Goal: Task Accomplishment & Management: Manage account settings

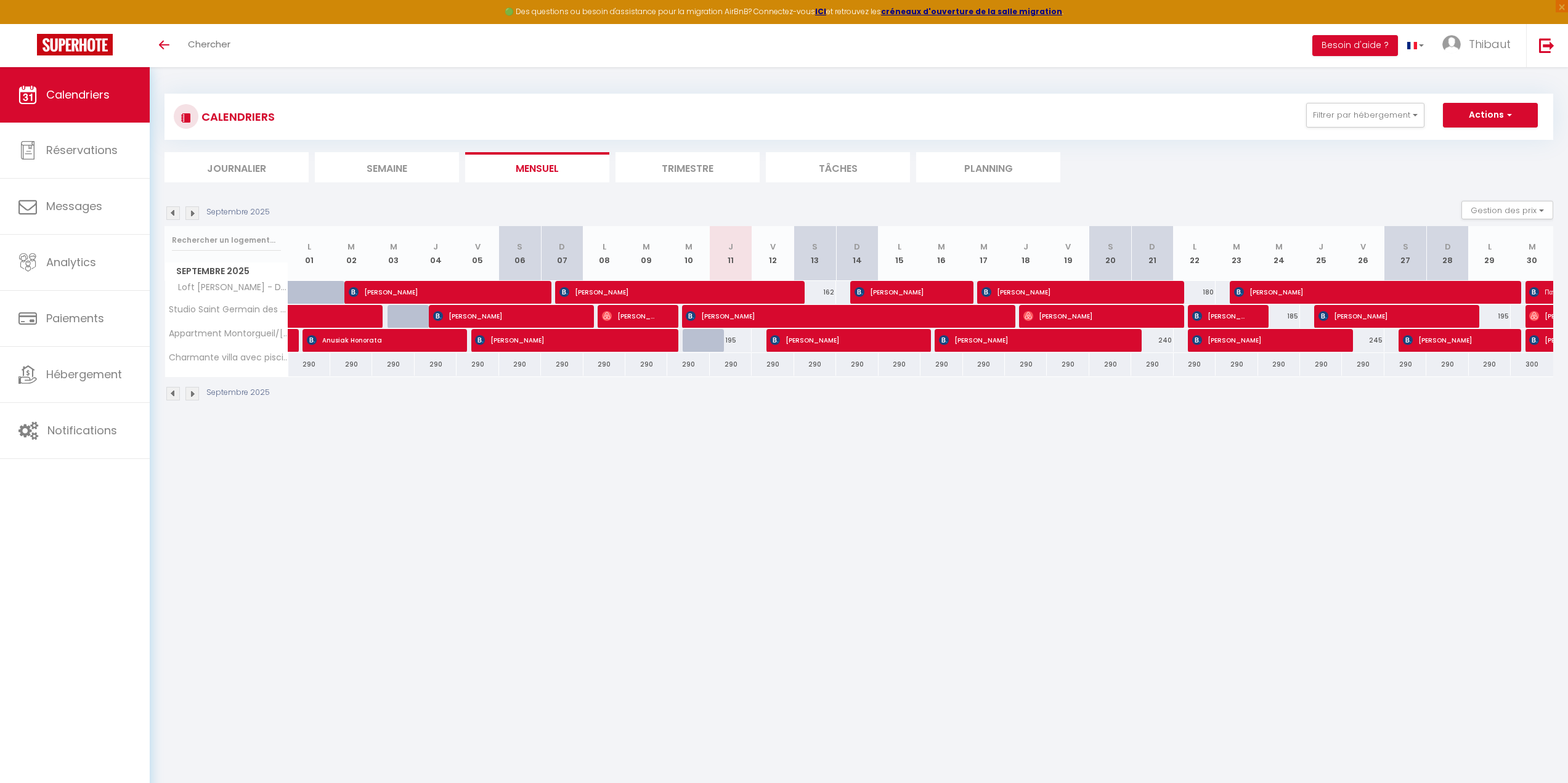
click at [175, 212] on img at bounding box center [173, 213] width 14 height 14
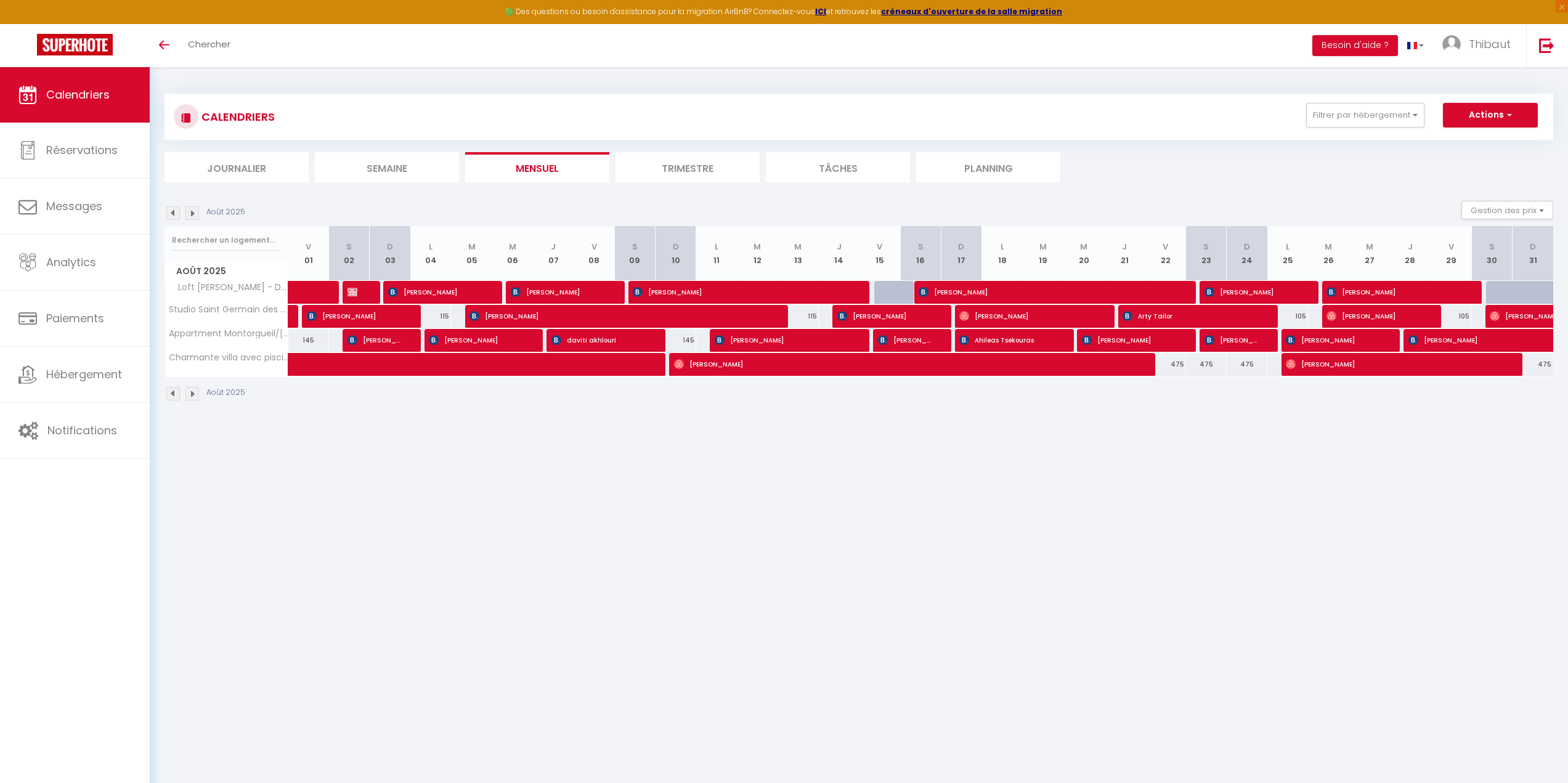
click at [192, 213] on img at bounding box center [192, 213] width 14 height 14
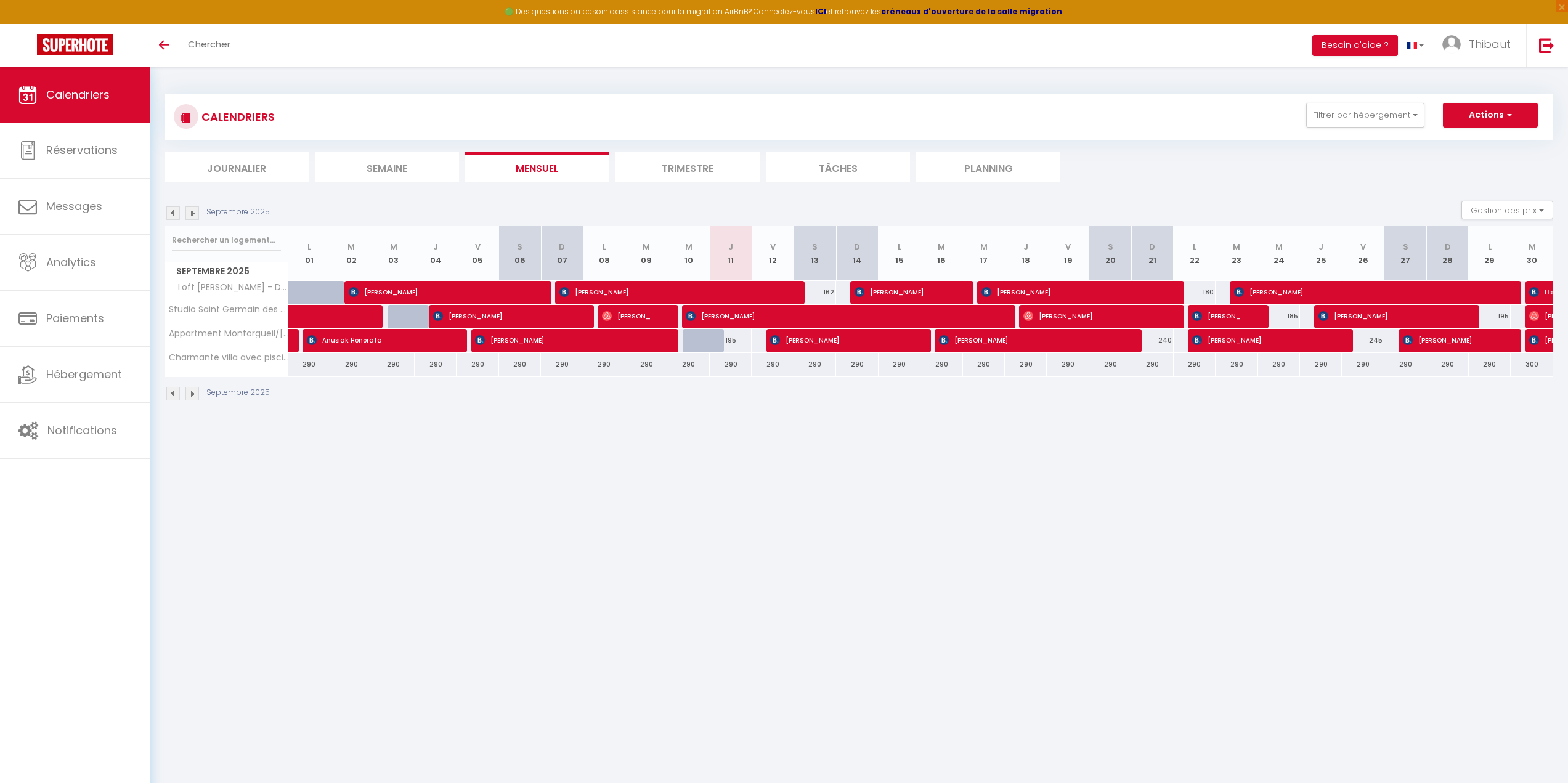
click at [195, 213] on img at bounding box center [192, 213] width 14 height 14
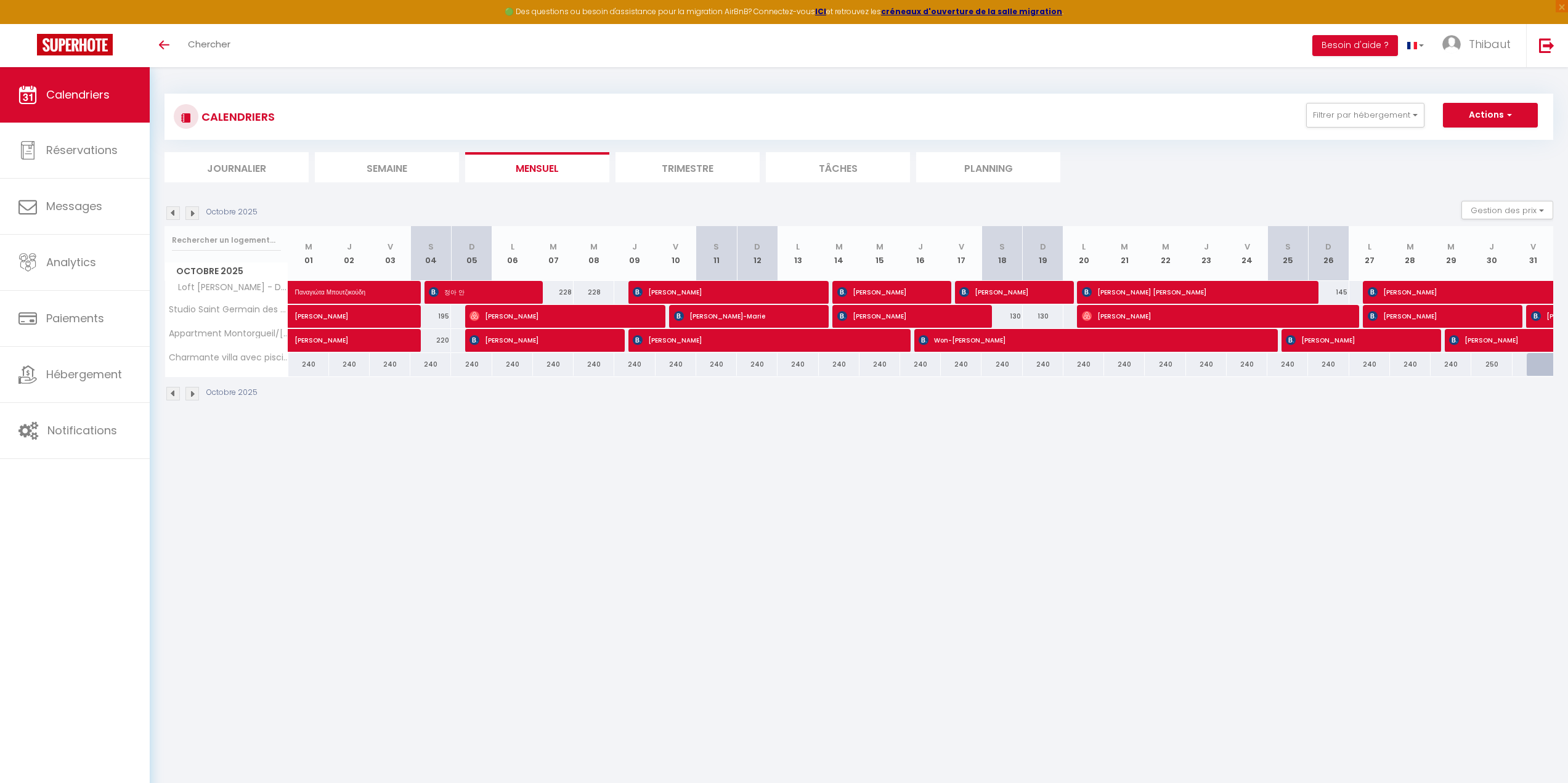
click at [170, 213] on img at bounding box center [173, 213] width 14 height 14
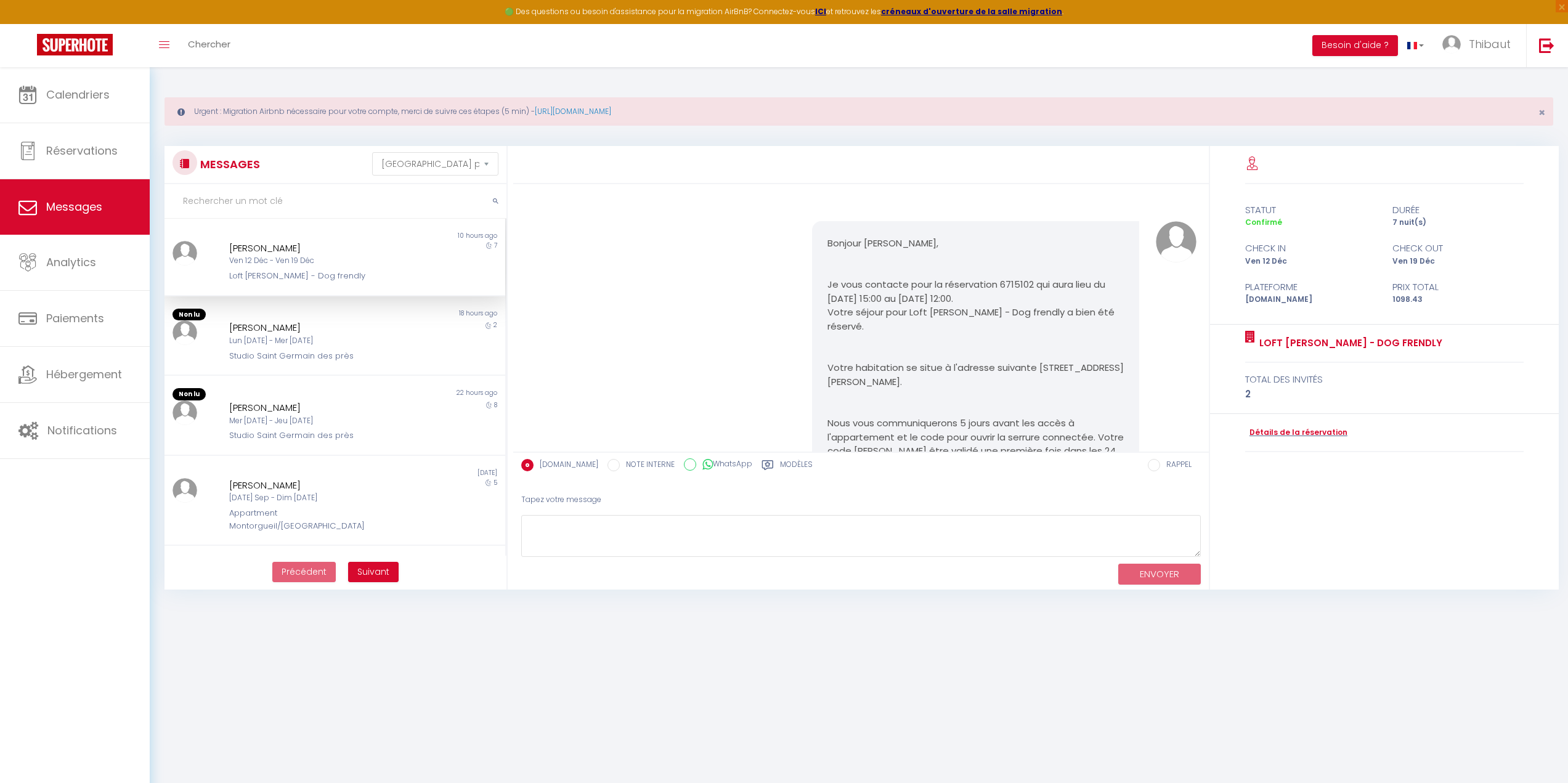
select select "message"
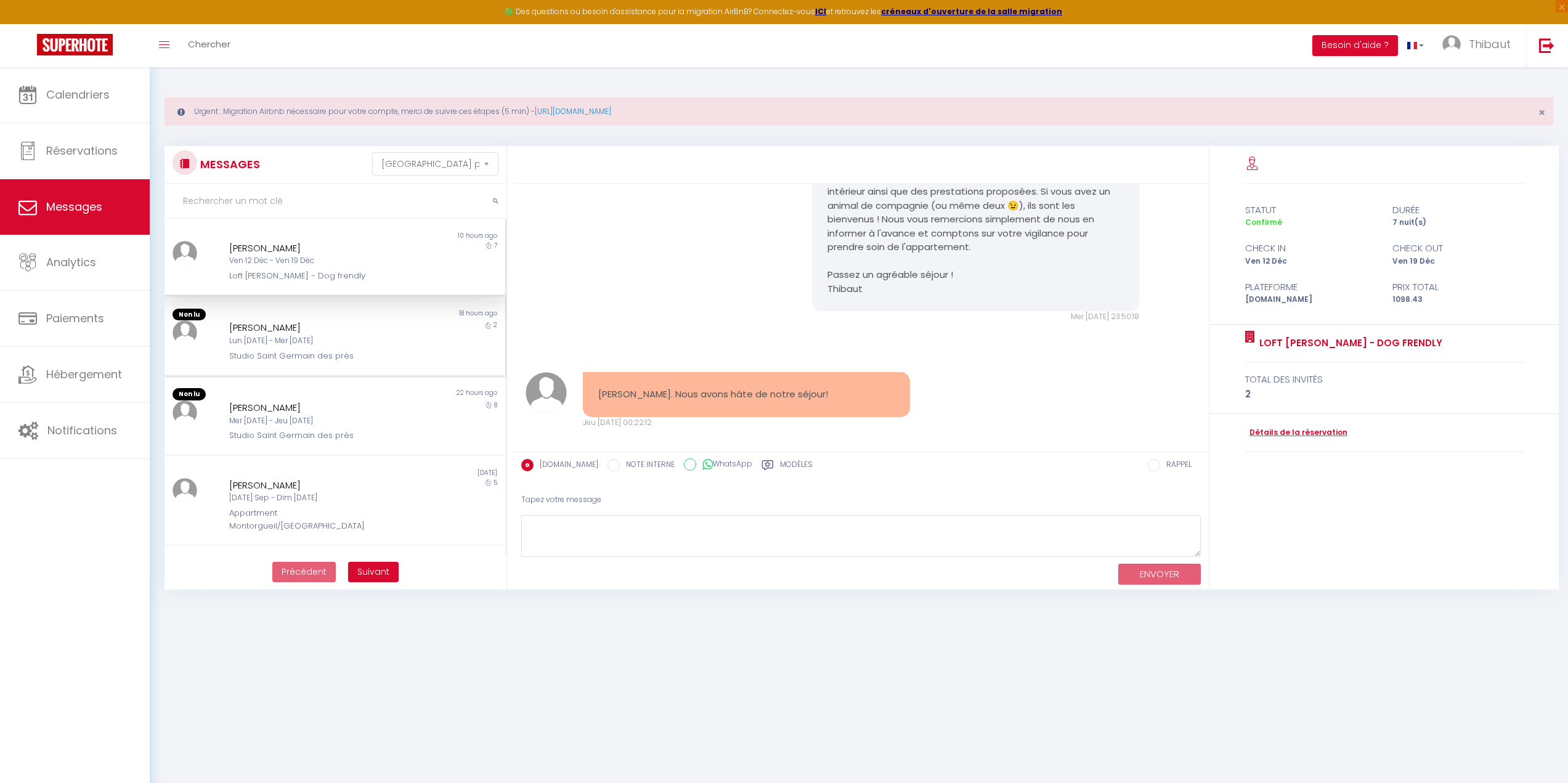
click at [274, 324] on div "[PERSON_NAME]" at bounding box center [321, 328] width 182 height 15
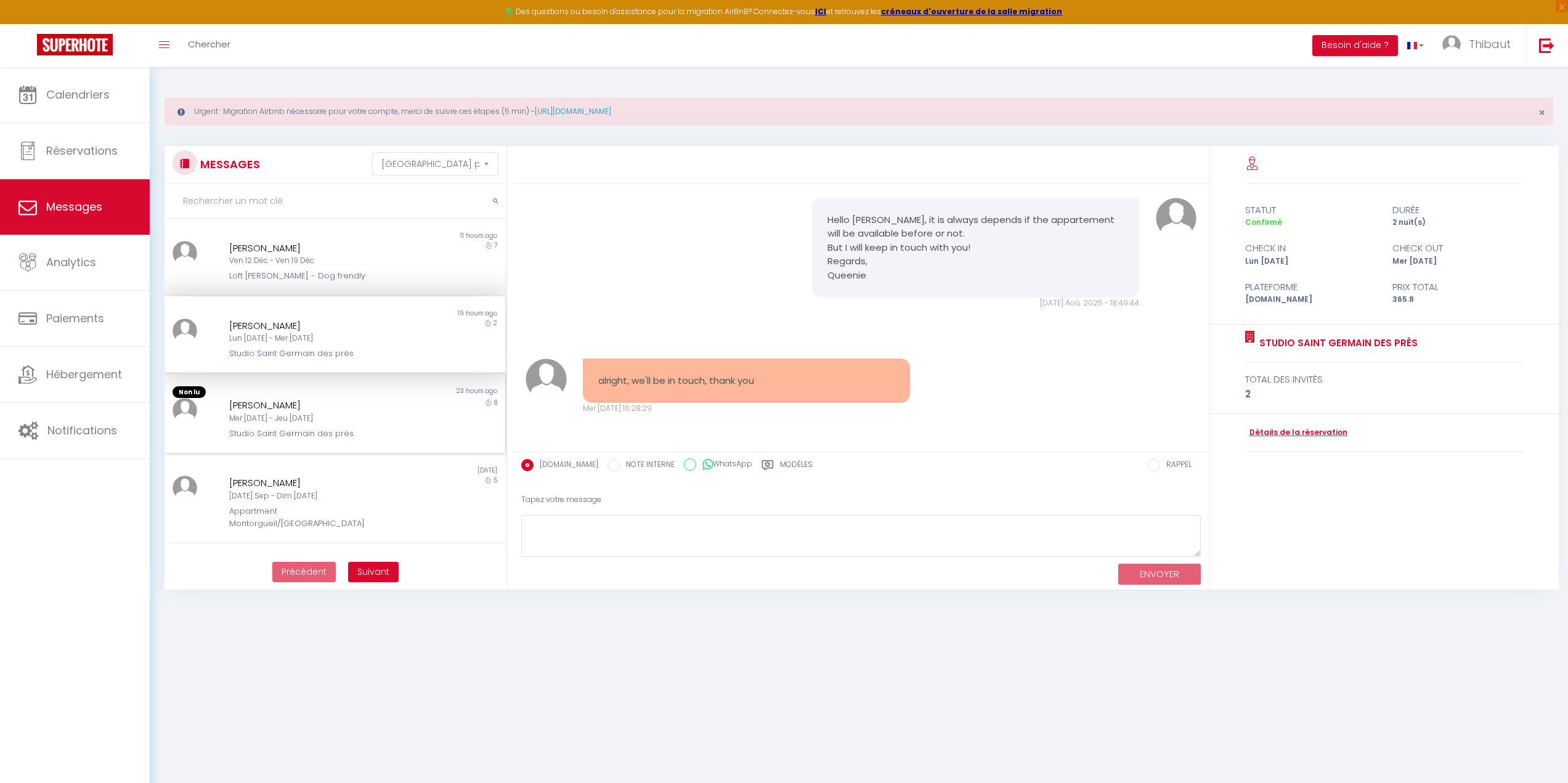
click at [278, 389] on div "Non lu" at bounding box center [249, 392] width 170 height 12
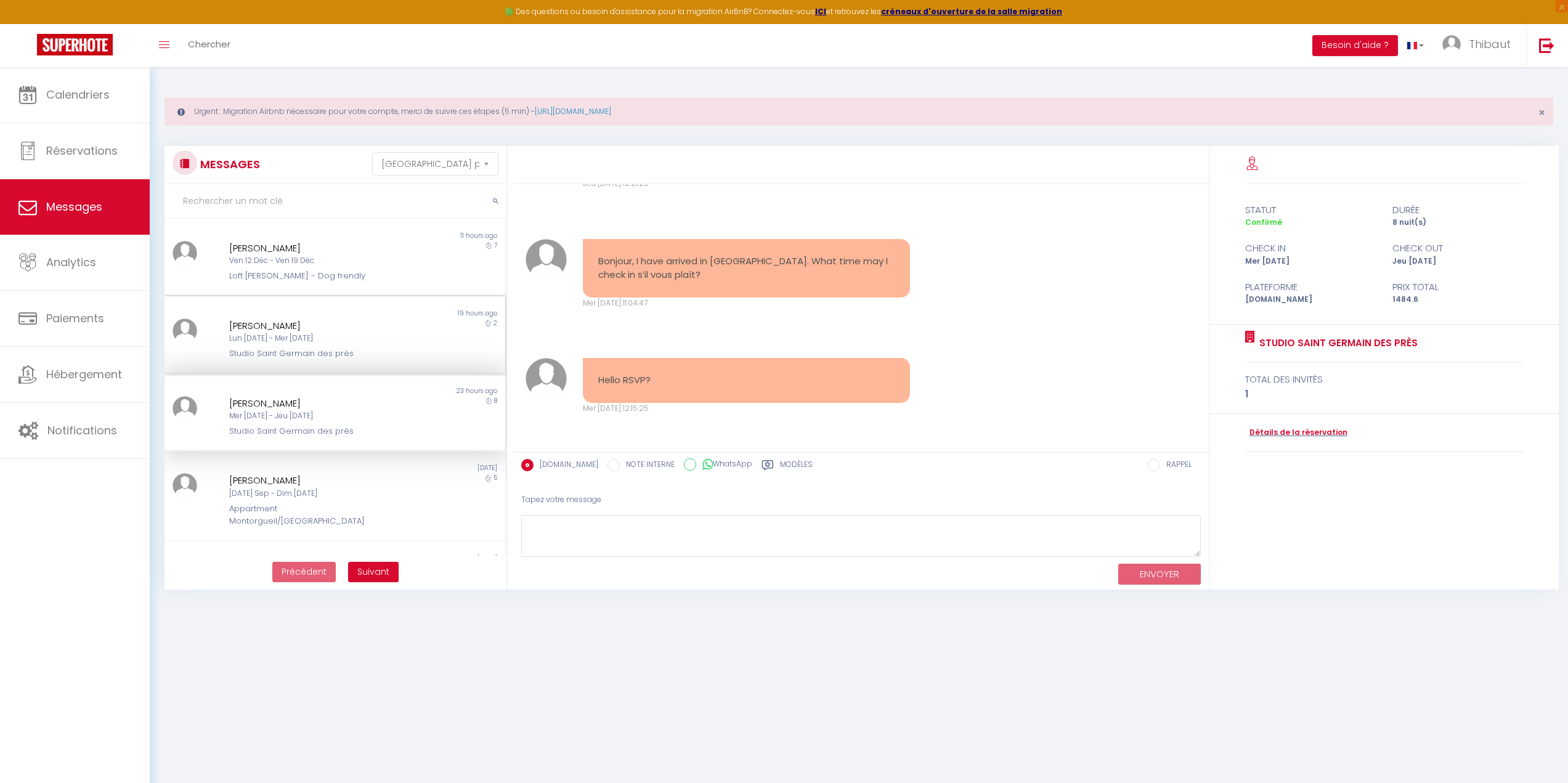
click at [358, 361] on div "Non lu 19 hours ago [PERSON_NAME] [PERSON_NAME] [DATE] - Mer [DATE] Studio [GEO…" at bounding box center [335, 335] width 341 height 78
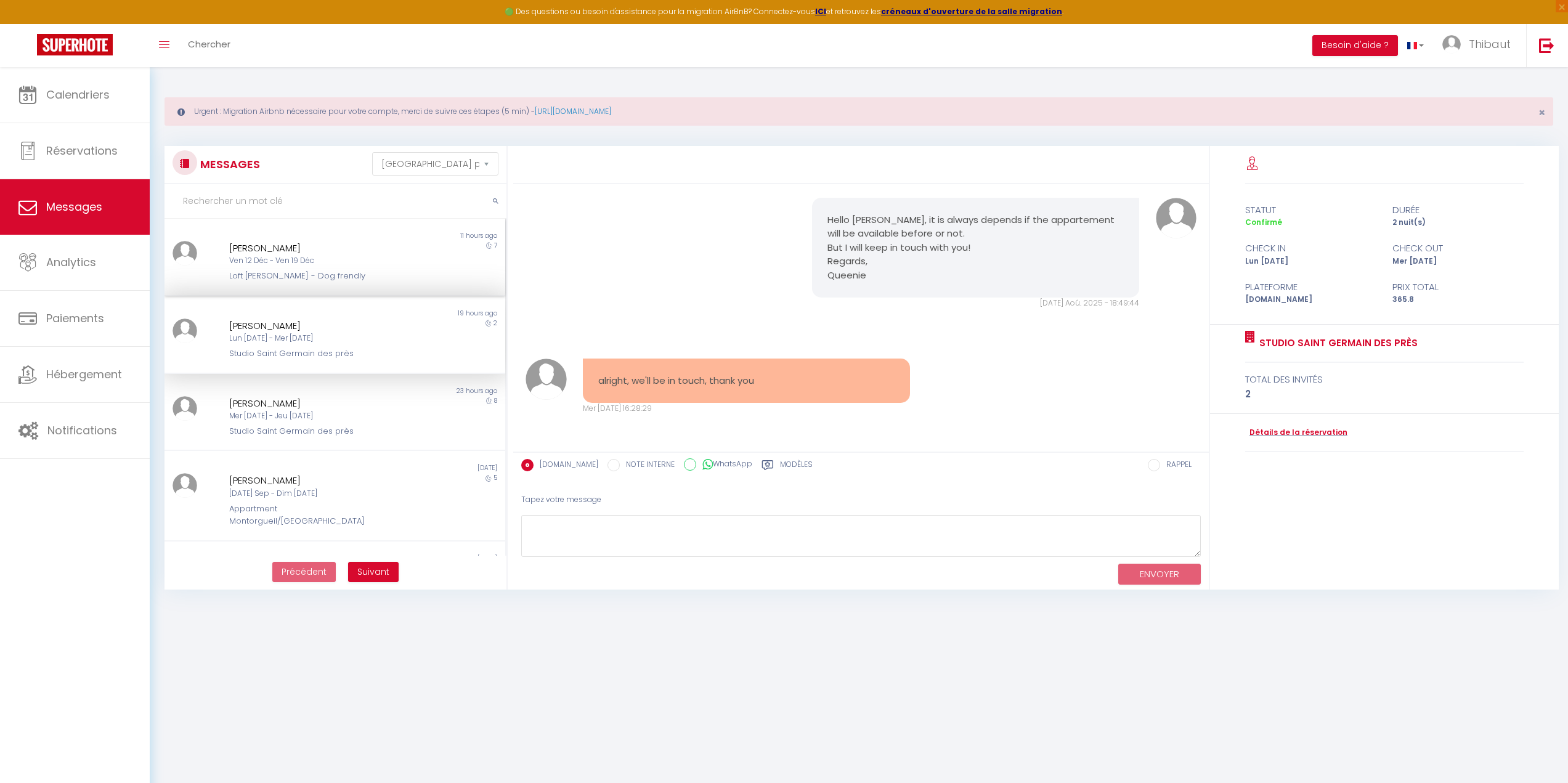
click at [318, 273] on div "Loft [PERSON_NAME] - Dog frendly" at bounding box center [321, 275] width 182 height 12
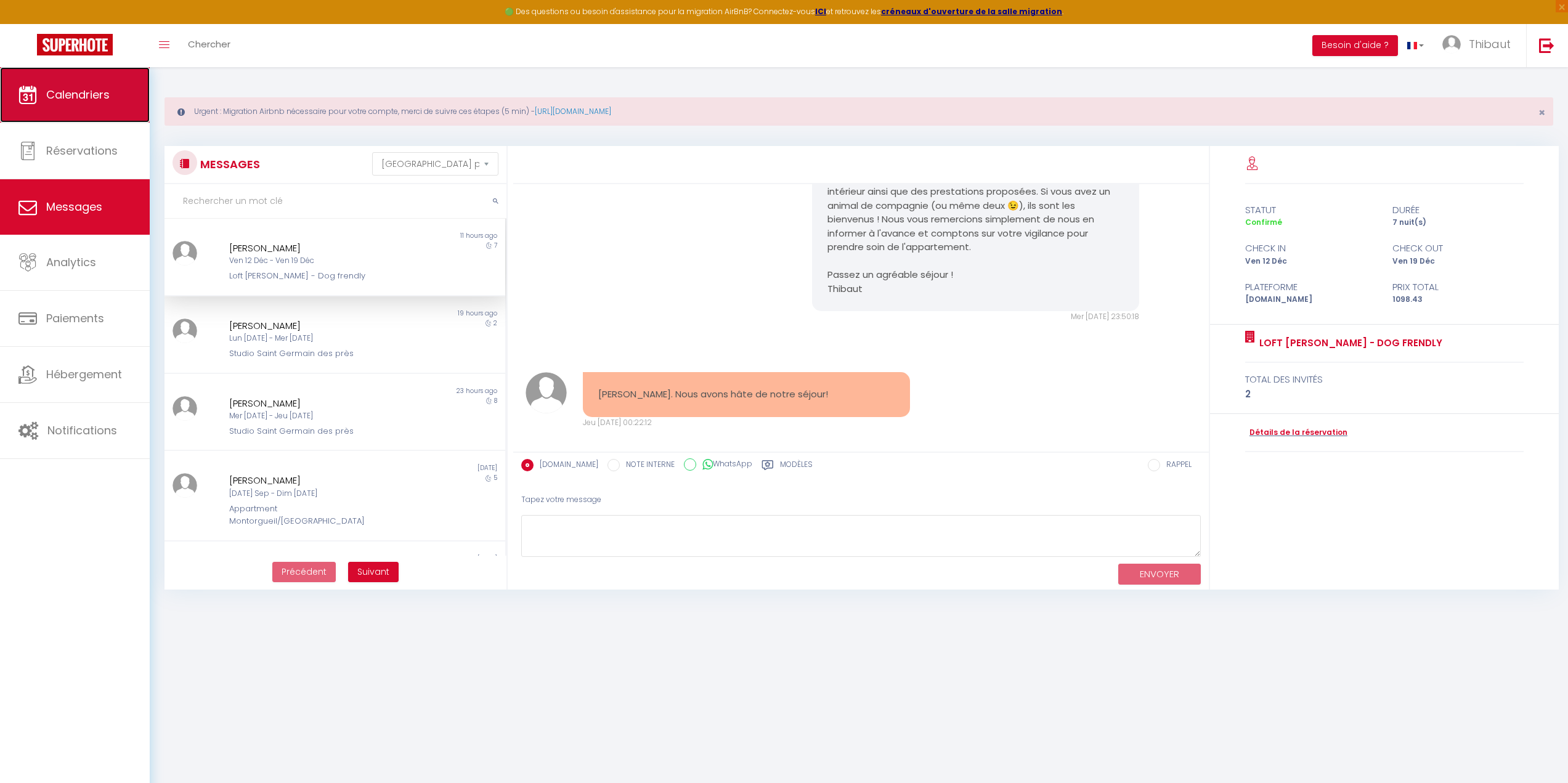
click at [106, 112] on link "Calendriers" at bounding box center [74, 95] width 149 height 55
